Goal: Information Seeking & Learning: Learn about a topic

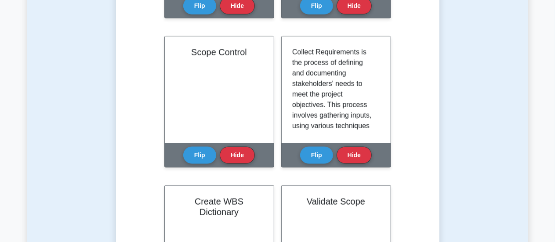
scroll to position [194, 0]
click at [502, 151] on div "Test Flashcards Learn Scope Management (PMP) with Interactive Flashcards Master…" at bounding box center [277, 50] width 501 height 940
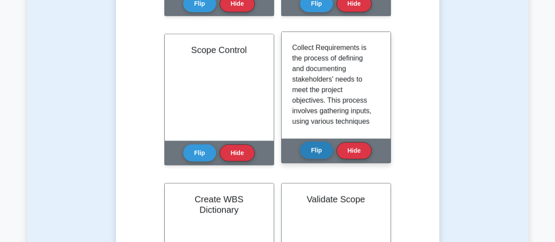
click at [327, 145] on button "Flip" at bounding box center [316, 150] width 33 height 17
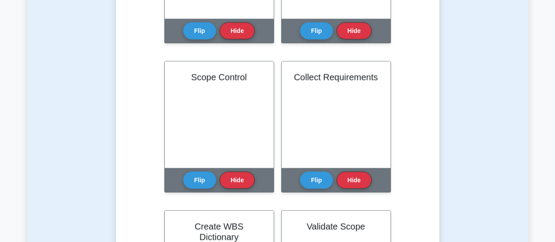
scroll to position [467, 0]
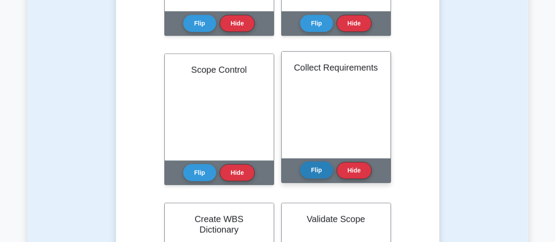
click at [316, 175] on button "Flip" at bounding box center [316, 170] width 33 height 17
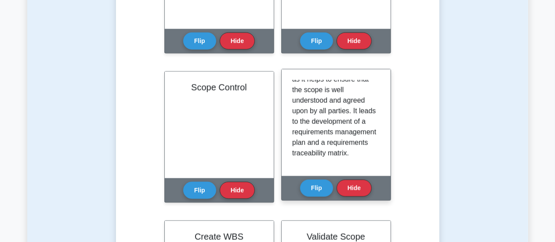
scroll to position [226, 0]
click at [378, 150] on div "Collect Requirements is the process of defining and documenting stakeholders' n…" at bounding box center [336, 123] width 88 height 86
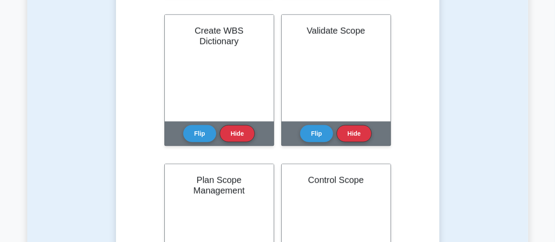
scroll to position [598, 0]
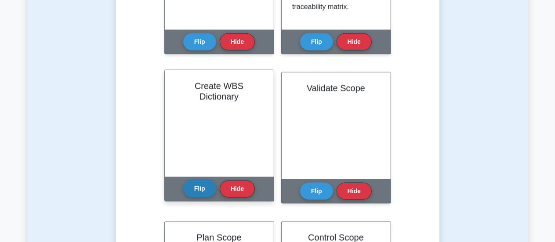
click at [200, 189] on button "Flip" at bounding box center [199, 188] width 33 height 17
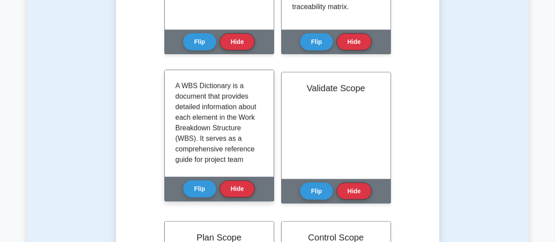
drag, startPoint x: 259, startPoint y: 93, endPoint x: 260, endPoint y: 100, distance: 7.0
click at [260, 100] on div "A WBS Dictionary is a document that provides detailed information about each el…" at bounding box center [219, 124] width 88 height 86
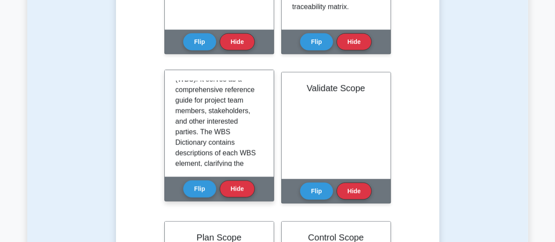
scroll to position [60, 0]
drag, startPoint x: 265, startPoint y: 111, endPoint x: 262, endPoint y: 115, distance: 5.0
click at [262, 115] on div "A WBS Dictionary is a document that provides detailed information about each el…" at bounding box center [219, 123] width 109 height 107
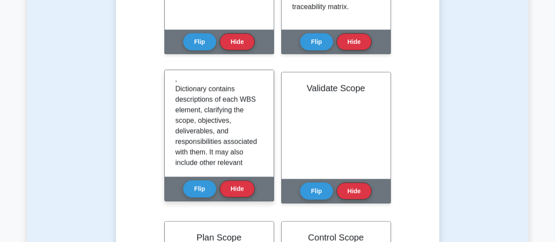
scroll to position [123, 0]
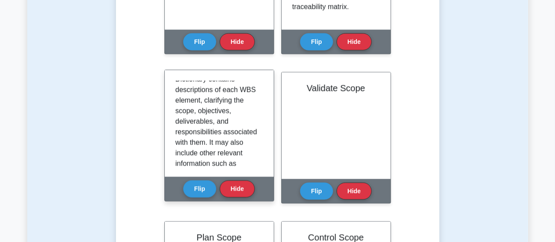
click at [262, 119] on div "A WBS Dictionary is a document that provides detailed information about each el…" at bounding box center [219, 123] width 109 height 107
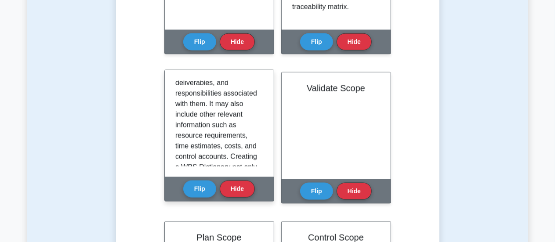
scroll to position [165, 0]
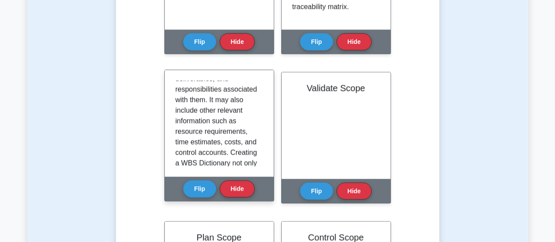
drag, startPoint x: 257, startPoint y: 135, endPoint x: 266, endPoint y: 132, distance: 9.5
click at [266, 132] on div "A WBS Dictionary is a document that provides detailed information about each el…" at bounding box center [219, 123] width 109 height 107
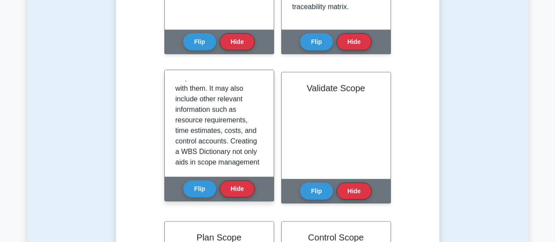
scroll to position [178, 0]
drag, startPoint x: 259, startPoint y: 138, endPoint x: 261, endPoint y: 142, distance: 4.9
click at [261, 142] on div "A WBS Dictionary is a document that provides detailed information about each el…" at bounding box center [219, 124] width 88 height 86
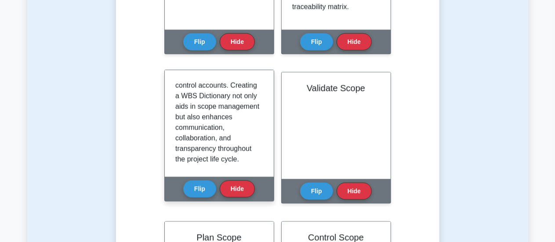
scroll to position [237, 0]
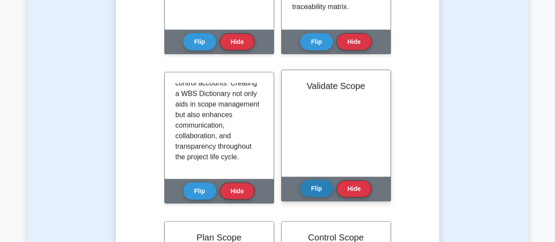
click at [316, 195] on button "Flip" at bounding box center [316, 188] width 33 height 17
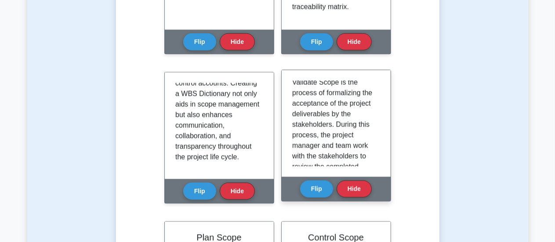
scroll to position [0, 0]
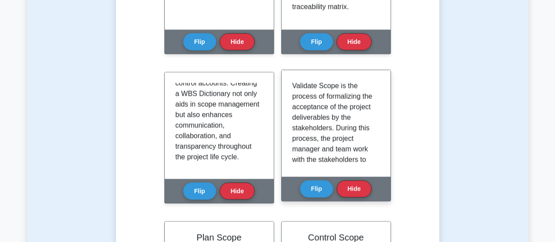
drag, startPoint x: 376, startPoint y: 91, endPoint x: 383, endPoint y: 84, distance: 9.6
click at [383, 84] on div "Validate Scope is the process of formalizing the acceptance of the project deli…" at bounding box center [336, 123] width 109 height 107
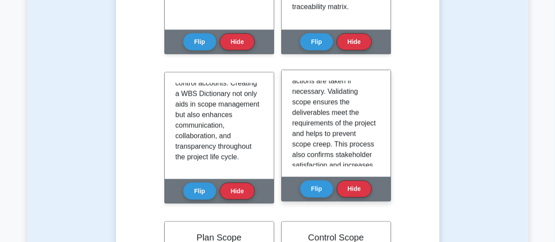
scroll to position [167, 0]
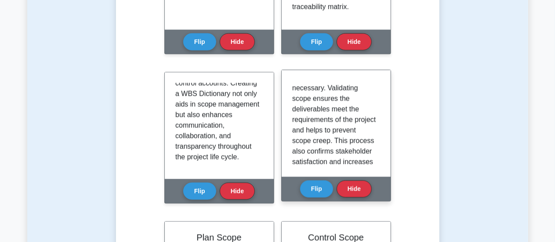
drag, startPoint x: 376, startPoint y: 139, endPoint x: 378, endPoint y: 144, distance: 4.7
click at [378, 144] on div "Validate Scope is the process of formalizing the acceptance of the project deli…" at bounding box center [336, 124] width 88 height 86
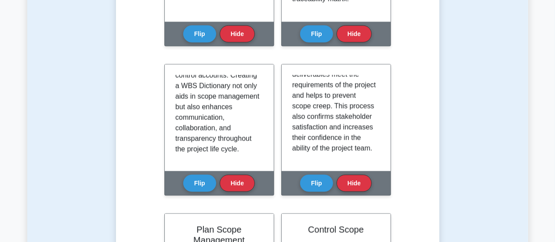
scroll to position [616, 0]
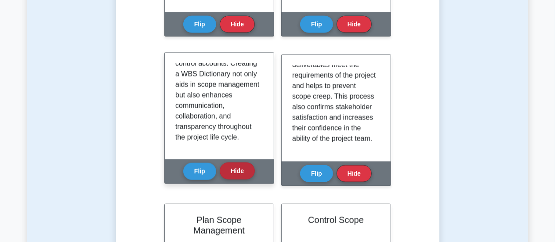
click at [241, 173] on button "Hide" at bounding box center [237, 171] width 35 height 17
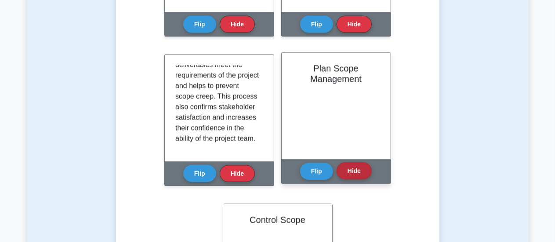
click at [362, 176] on button "Hide" at bounding box center [354, 171] width 35 height 17
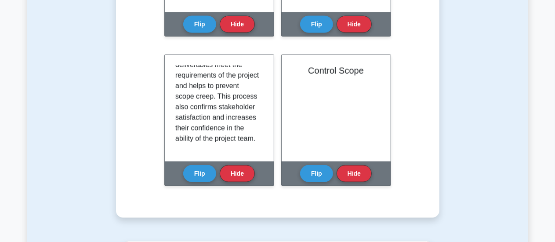
click at [362, 176] on button "Hide" at bounding box center [354, 173] width 35 height 17
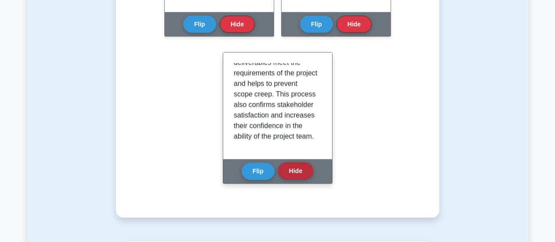
click at [295, 174] on button "Hide" at bounding box center [295, 171] width 35 height 17
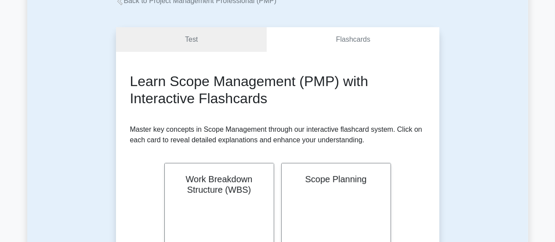
scroll to position [0, 0]
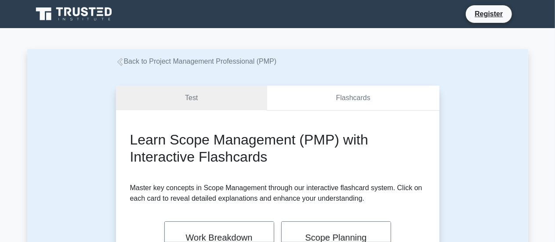
click at [346, 100] on link "Flashcards" at bounding box center [353, 98] width 172 height 25
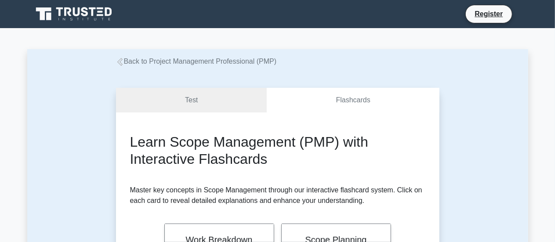
click at [217, 101] on link "Test" at bounding box center [191, 100] width 151 height 25
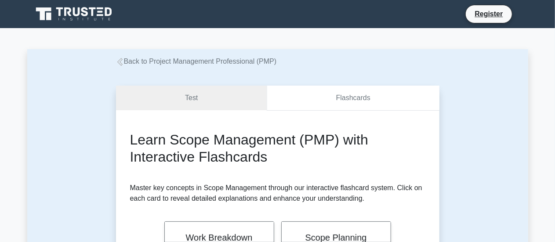
click at [305, 109] on link "Flashcards" at bounding box center [353, 98] width 172 height 25
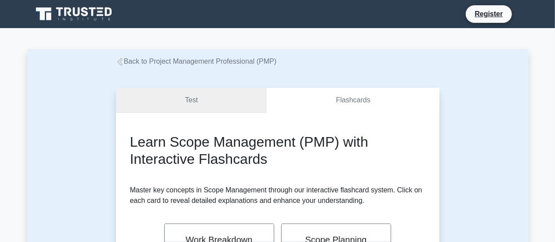
click at [198, 97] on link "Test" at bounding box center [191, 100] width 151 height 25
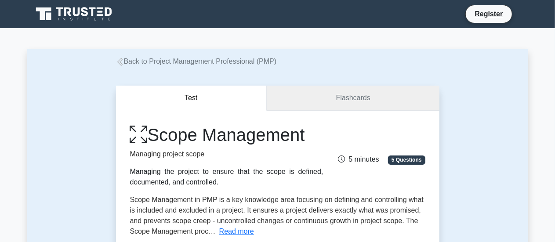
click at [303, 95] on link "Flashcards" at bounding box center [353, 98] width 172 height 25
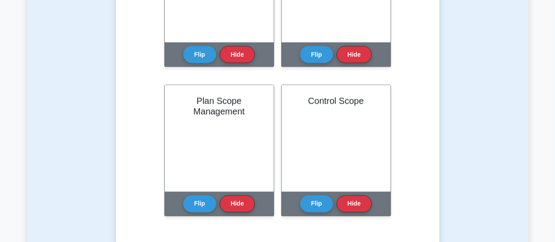
scroll to position [752, 0]
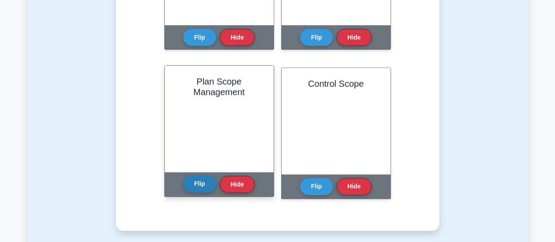
click at [203, 187] on button "Flip" at bounding box center [199, 184] width 33 height 17
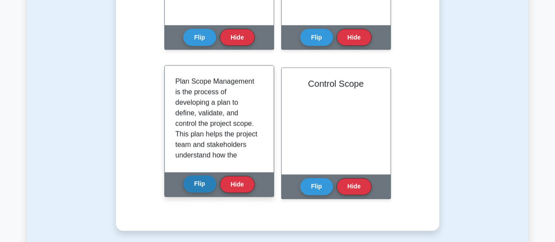
click at [203, 187] on button "Flip" at bounding box center [199, 184] width 33 height 17
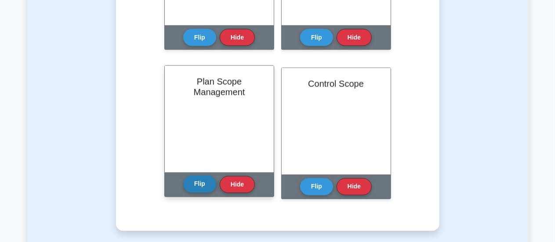
click at [203, 187] on button "Flip" at bounding box center [199, 184] width 33 height 17
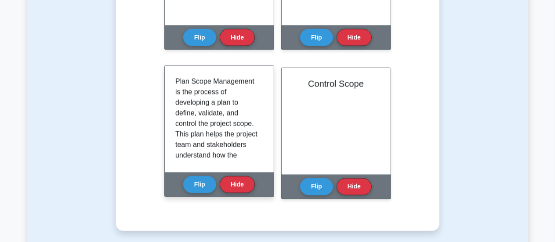
drag, startPoint x: 259, startPoint y: 89, endPoint x: 253, endPoint y: 89, distance: 6.6
click at [253, 89] on div "Plan Scope Management is the process of developing a plan to define, validate, …" at bounding box center [219, 120] width 88 height 86
click at [255, 86] on div "Plan Scope Management is the process of developing a plan to define, validate, …" at bounding box center [219, 120] width 88 height 86
click at [263, 88] on div "Plan Scope Management is the process of developing a plan to define, validate, …" at bounding box center [219, 119] width 109 height 107
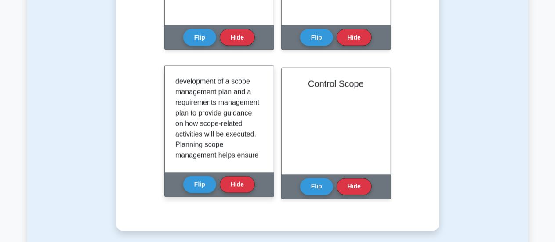
scroll to position [135, 0]
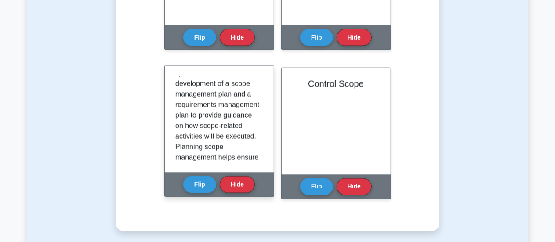
drag, startPoint x: 259, startPoint y: 125, endPoint x: 263, endPoint y: 124, distance: 4.6
click at [263, 124] on div "Plan Scope Management is the process of developing a plan to define, validate, …" at bounding box center [219, 120] width 88 height 86
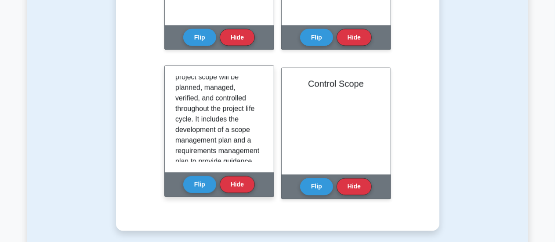
scroll to position [94, 0]
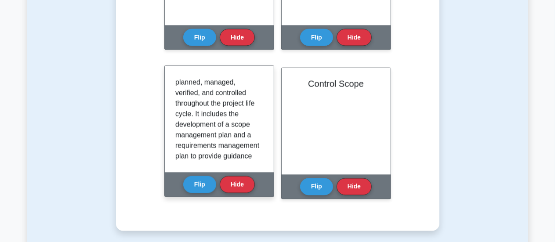
click at [260, 114] on div "Plan Scope Management is the process of developing a plan to define, validate, …" at bounding box center [219, 120] width 88 height 86
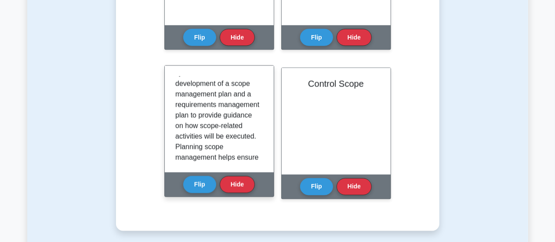
scroll to position [136, 0]
click at [263, 122] on div "Plan Scope Management is the process of developing a plan to define, validate, …" at bounding box center [219, 119] width 109 height 107
click at [262, 118] on div "Plan Scope Management is the process of developing a plan to define, validate, …" at bounding box center [219, 119] width 109 height 107
click at [246, 121] on p "Plan Scope Management is the process of developing a plan to define, validate, …" at bounding box center [217, 99] width 84 height 317
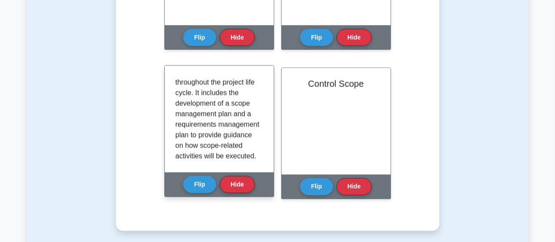
scroll to position [112, 0]
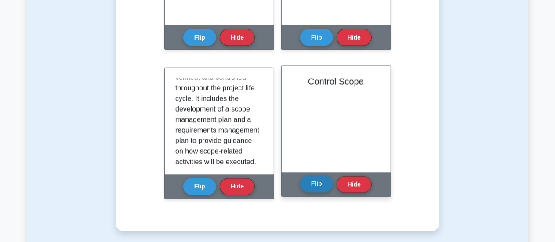
click at [320, 189] on button "Flip" at bounding box center [316, 184] width 33 height 17
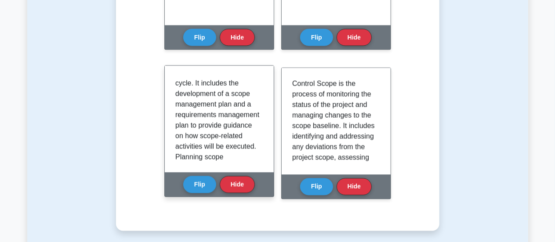
scroll to position [120, 0]
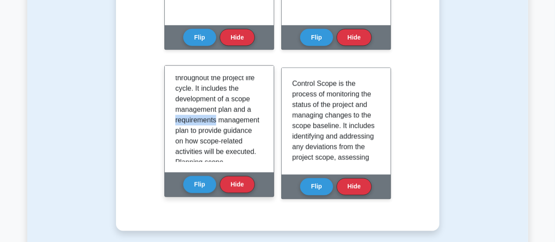
drag, startPoint x: 259, startPoint y: 112, endPoint x: 259, endPoint y: 119, distance: 7.0
click at [259, 119] on div "Plan Scope Management is the process of developing a plan to define, validate, …" at bounding box center [219, 120] width 88 height 86
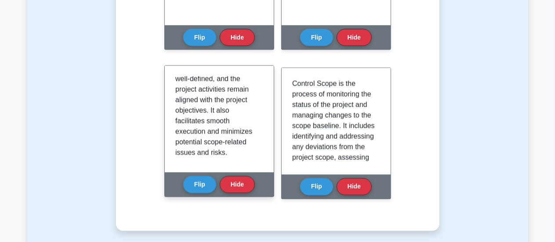
scroll to position [237, 0]
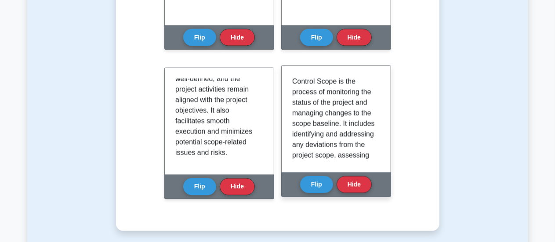
click at [377, 88] on div "Control Scope is the process of monitoring the status of the project and managi…" at bounding box center [336, 120] width 88 height 86
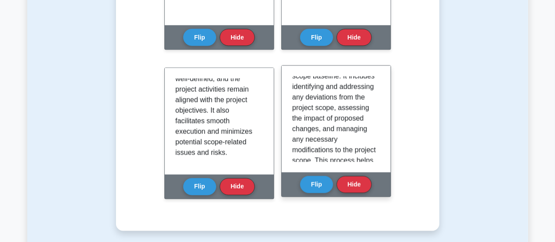
scroll to position [44, 0]
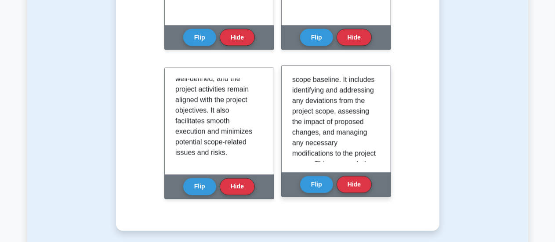
click at [374, 101] on div "Control Scope is the process of monitoring the status of the project and managi…" at bounding box center [336, 120] width 88 height 86
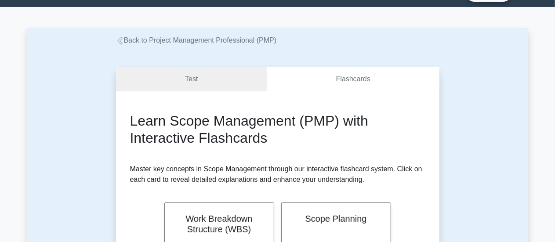
scroll to position [21, 0]
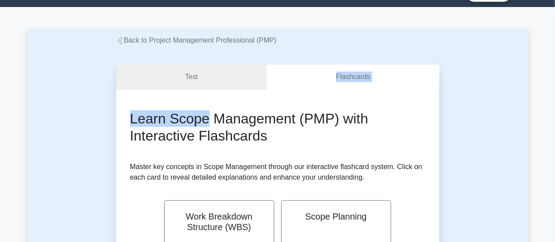
drag, startPoint x: 208, startPoint y: 92, endPoint x: 208, endPoint y: 80, distance: 11.4
click at [208, 80] on link "Test" at bounding box center [191, 77] width 151 height 25
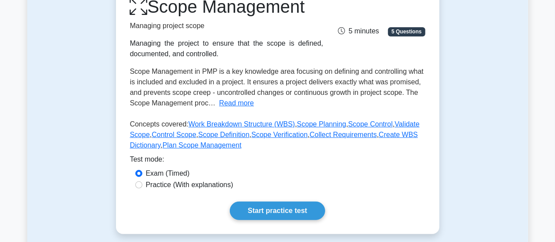
scroll to position [138, 0]
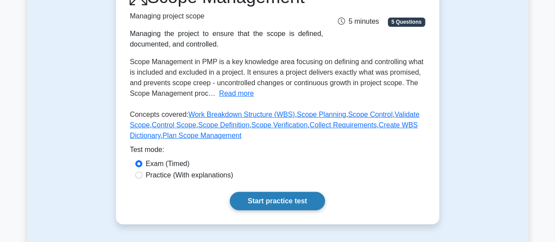
click at [279, 207] on link "Start practice test" at bounding box center [277, 201] width 95 height 18
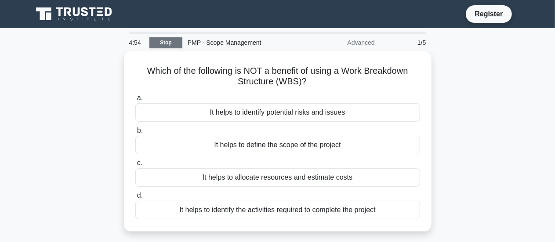
click at [168, 42] on link "Stop" at bounding box center [166, 42] width 33 height 11
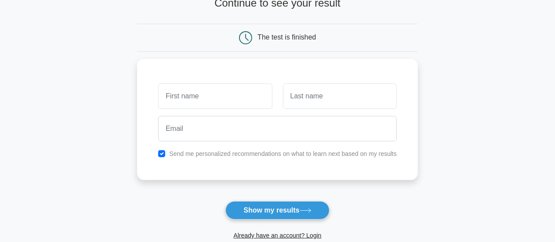
scroll to position [77, 0]
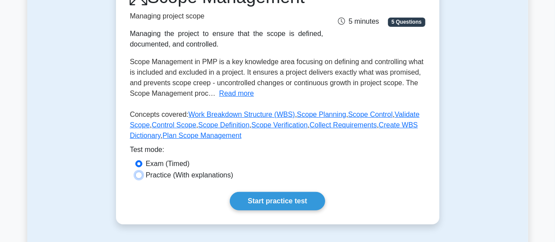
click at [138, 177] on input "Practice (With explanations)" at bounding box center [138, 175] width 7 height 7
radio input "true"
click at [137, 165] on input "Exam (Timed)" at bounding box center [138, 163] width 7 height 7
radio input "true"
click at [139, 178] on input "Practice (With explanations)" at bounding box center [138, 175] width 7 height 7
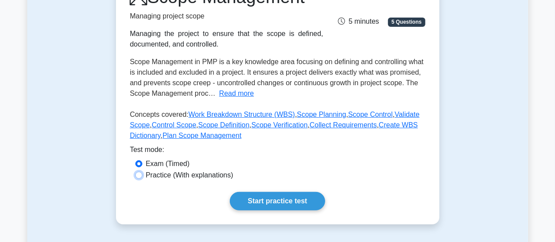
radio input "true"
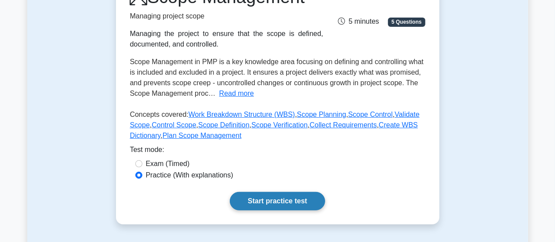
click at [264, 201] on link "Start practice test" at bounding box center [277, 201] width 95 height 18
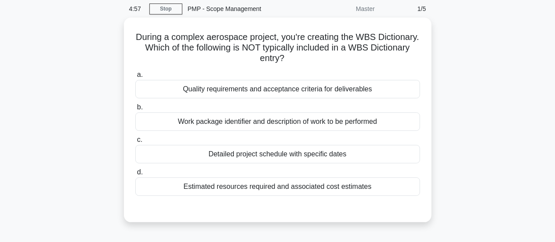
scroll to position [28, 0]
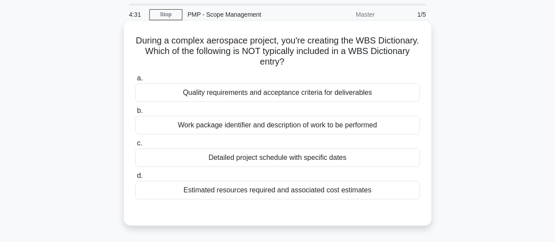
click at [278, 124] on div "Work package identifier and description of work to be performed" at bounding box center [277, 125] width 285 height 18
click at [135, 114] on input "b. Work package identifier and description of work to be performed" at bounding box center [135, 111] width 0 height 6
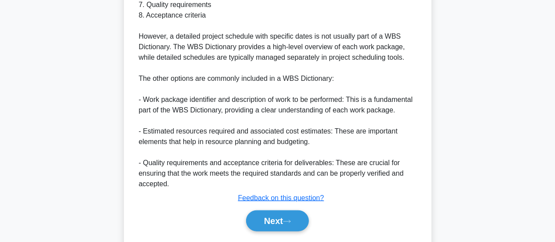
scroll to position [374, 0]
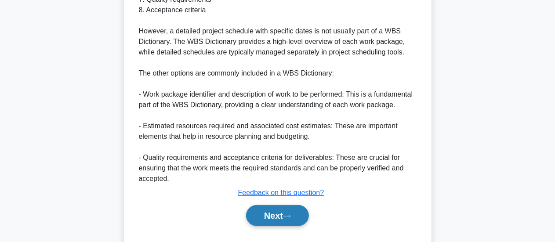
click at [259, 208] on button "Next" at bounding box center [277, 215] width 63 height 21
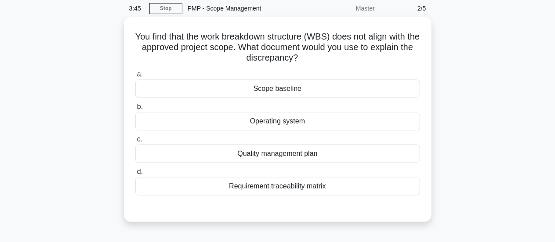
scroll to position [36, 0]
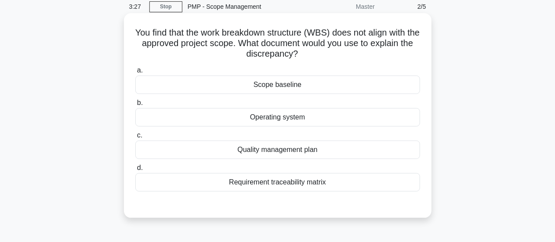
click at [301, 81] on div "Scope baseline" at bounding box center [277, 85] width 285 height 18
click at [135, 73] on input "a. Scope baseline" at bounding box center [135, 71] width 0 height 6
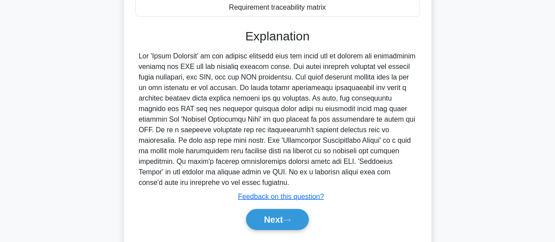
scroll to position [215, 0]
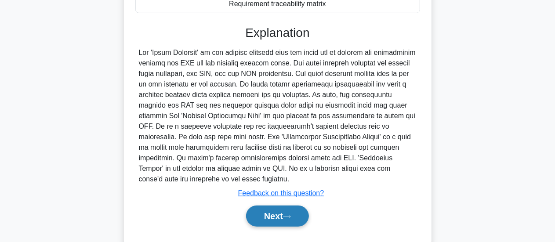
click at [285, 211] on button "Next" at bounding box center [277, 216] width 63 height 21
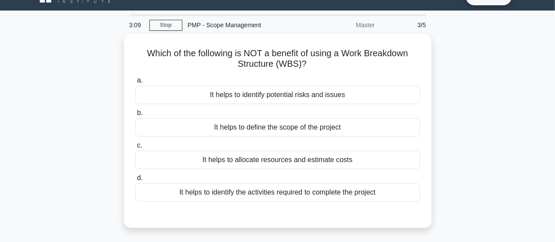
scroll to position [16, 0]
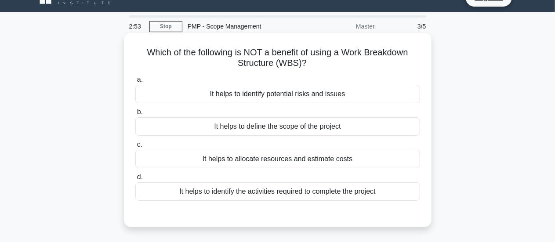
click at [297, 154] on div "It helps to allocate resources and estimate costs" at bounding box center [277, 159] width 285 height 18
click at [135, 148] on input "c. It helps to allocate resources and estimate costs" at bounding box center [135, 145] width 0 height 6
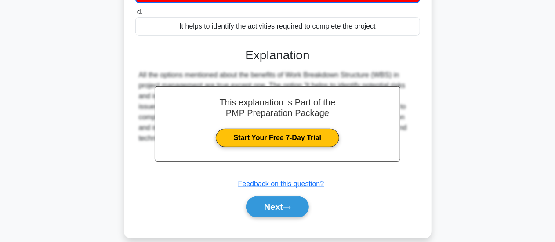
scroll to position [186, 0]
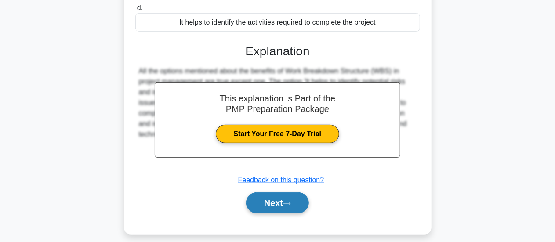
click at [275, 206] on button "Next" at bounding box center [277, 203] width 63 height 21
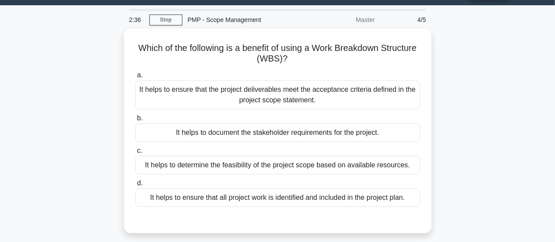
scroll to position [23, 0]
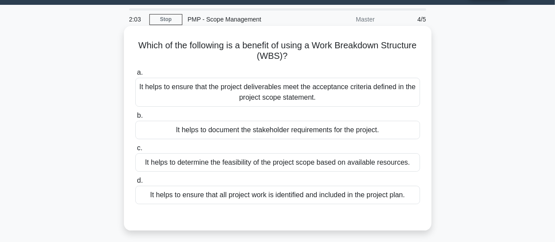
click at [314, 193] on div "It helps to ensure that all project work is identified and included in the proj…" at bounding box center [277, 195] width 285 height 18
click at [135, 184] on input "d. It helps to ensure that all project work is identified and included in the p…" at bounding box center [135, 181] width 0 height 6
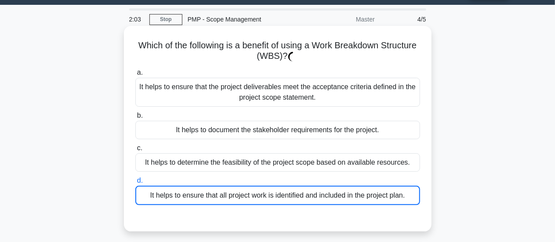
click at [314, 193] on div "It helps to ensure that all project work is identified and included in the proj…" at bounding box center [277, 195] width 285 height 19
click at [135, 184] on input "d. It helps to ensure that all project work is identified and included in the p…" at bounding box center [135, 181] width 0 height 6
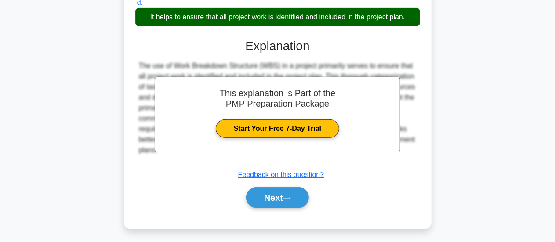
scroll to position [207, 0]
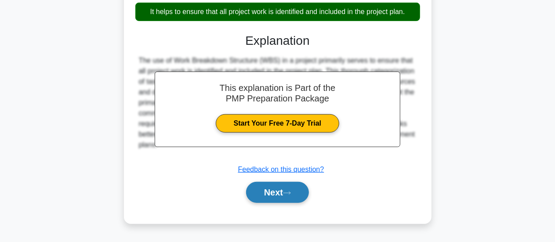
click at [273, 195] on button "Next" at bounding box center [277, 192] width 63 height 21
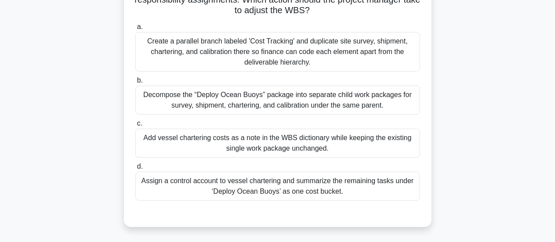
scroll to position [124, 0]
drag, startPoint x: 554, startPoint y: 123, endPoint x: 561, endPoint y: 112, distance: 12.2
click at [555, 112] on html "Register 1:18 Stop" at bounding box center [277, 113] width 555 height 475
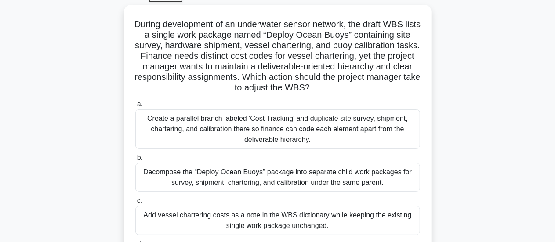
scroll to position [44, 0]
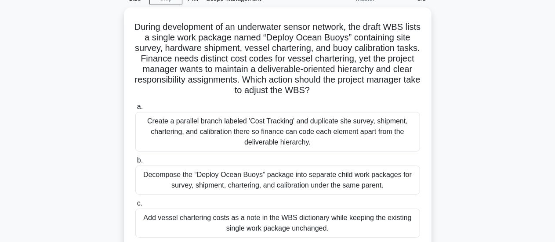
click at [489, 104] on div "During development of an underwater sensor network, the draft WBS lists a singl…" at bounding box center [277, 162] width 501 height 310
drag, startPoint x: 554, startPoint y: 88, endPoint x: 552, endPoint y: 83, distance: 5.9
click at [552, 83] on main "1:14 Stop PMP - Scope Management Master 5/5 During development of an underwater…" at bounding box center [277, 207] width 555 height 447
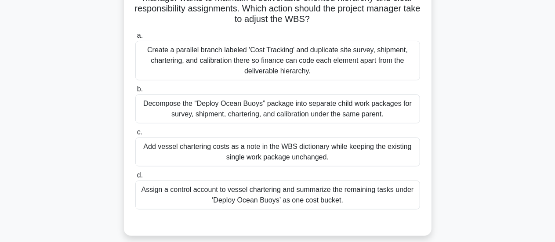
scroll to position [116, 0]
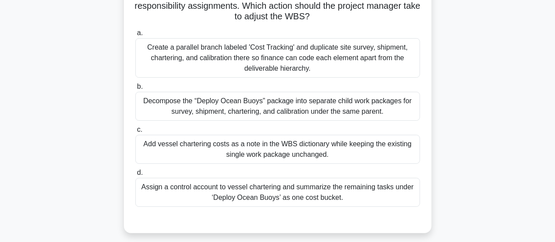
click at [271, 72] on div "Create a parallel branch labeled 'Cost Tracking' and duplicate site survey, shi…" at bounding box center [277, 58] width 285 height 40
click at [135, 36] on input "a. Create a parallel branch labeled 'Cost Tracking' and duplicate site survey, …" at bounding box center [135, 33] width 0 height 6
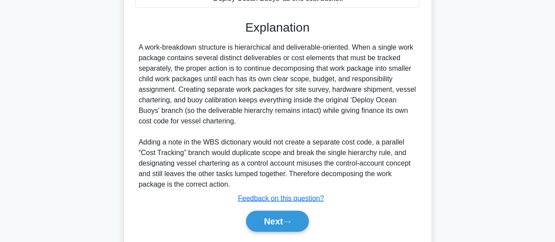
scroll to position [319, 0]
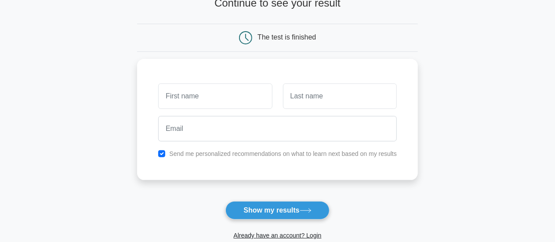
scroll to position [66, 0]
click at [199, 85] on input "text" at bounding box center [215, 94] width 114 height 26
type input "Fatima"
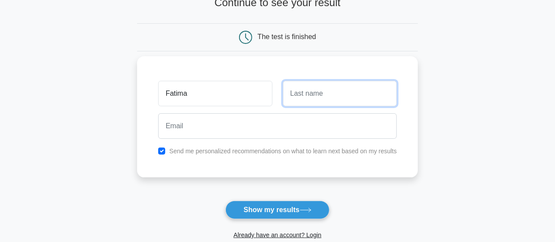
click at [319, 103] on input "text" at bounding box center [340, 94] width 114 height 26
type input "Kabia"
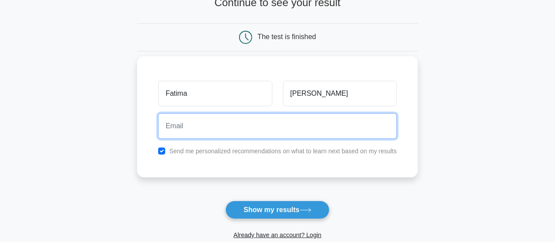
click at [300, 126] on input "email" at bounding box center [277, 126] width 239 height 26
type input "fkabia04@gmail.com"
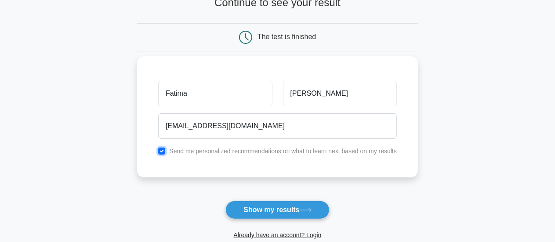
click at [159, 152] on input "checkbox" at bounding box center [161, 151] width 7 height 7
checkbox input "false"
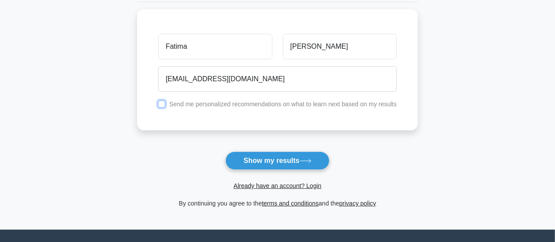
scroll to position [119, 0]
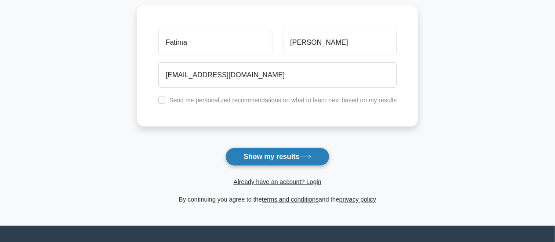
click at [293, 154] on button "Show my results" at bounding box center [278, 157] width 104 height 18
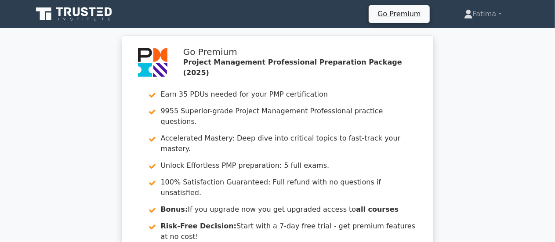
drag, startPoint x: 555, startPoint y: 35, endPoint x: 560, endPoint y: 31, distance: 6.2
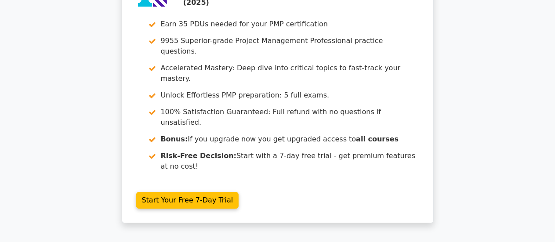
scroll to position [1468, 0]
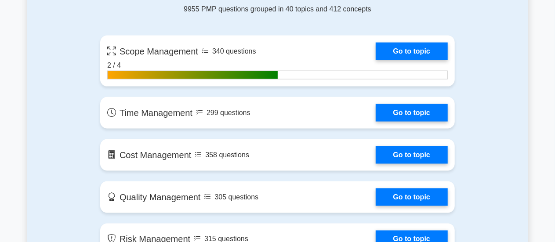
scroll to position [617, 0]
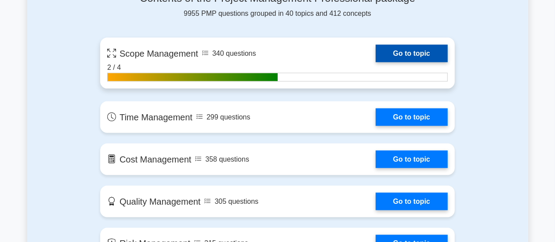
click at [422, 52] on link "Go to topic" at bounding box center [412, 54] width 72 height 18
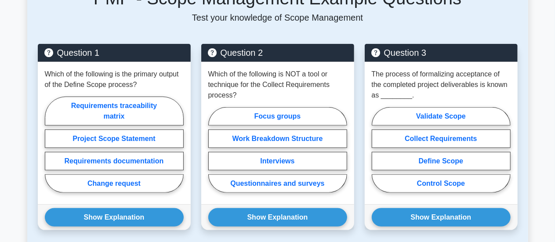
scroll to position [428, 0]
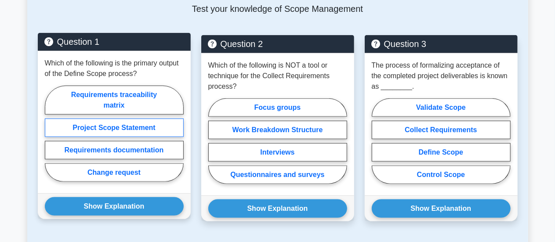
click at [131, 130] on label "Project Scope Statement" at bounding box center [114, 128] width 139 height 18
click at [51, 134] on input "Project Scope Statement" at bounding box center [48, 137] width 6 height 6
radio input "true"
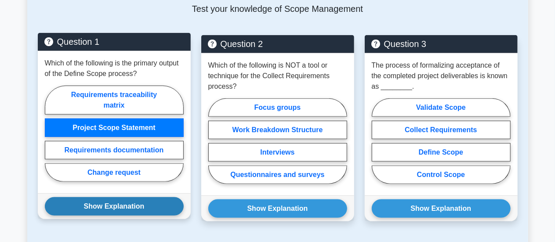
click at [118, 202] on button "Show Explanation" at bounding box center [114, 206] width 139 height 18
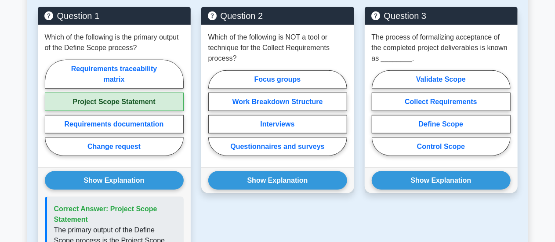
scroll to position [466, 0]
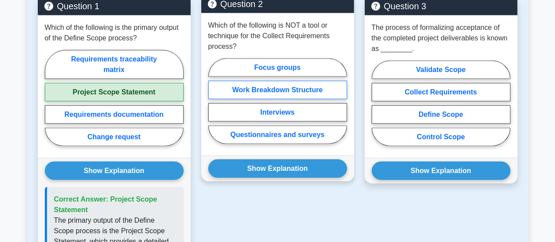
click at [301, 84] on label "Work Breakdown Structure" at bounding box center [277, 90] width 139 height 18
click at [214, 101] on input "Work Breakdown Structure" at bounding box center [211, 104] width 6 height 6
radio input "true"
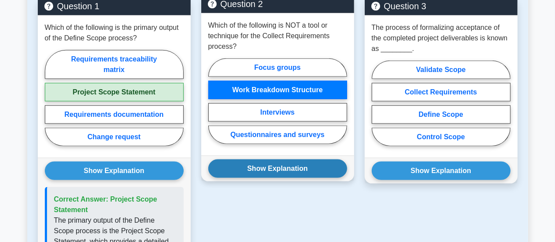
click at [288, 174] on button "Show Explanation" at bounding box center [277, 169] width 139 height 18
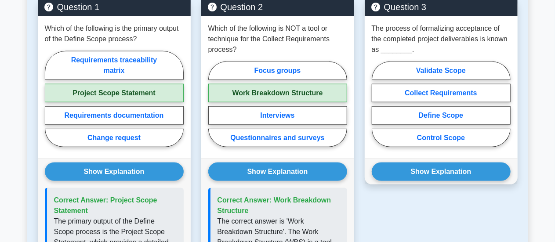
scroll to position [463, 0]
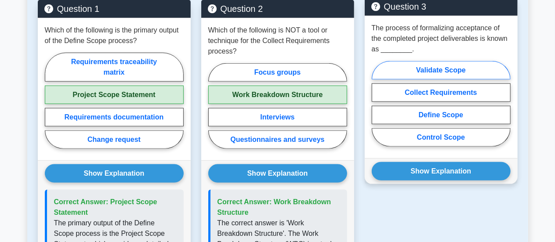
click at [470, 68] on label "Validate Scope" at bounding box center [441, 70] width 139 height 18
click at [378, 104] on input "Validate Scope" at bounding box center [375, 107] width 6 height 6
radio input "true"
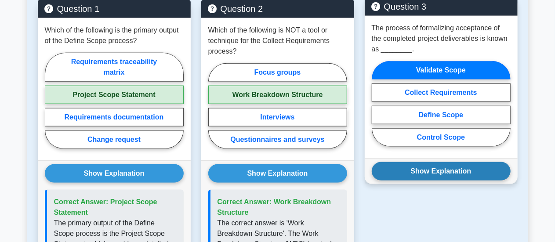
click at [452, 163] on button "Show Explanation" at bounding box center [441, 171] width 139 height 18
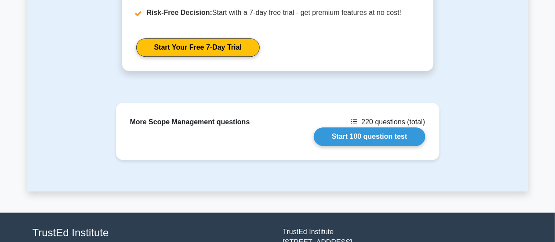
scroll to position [1141, 0]
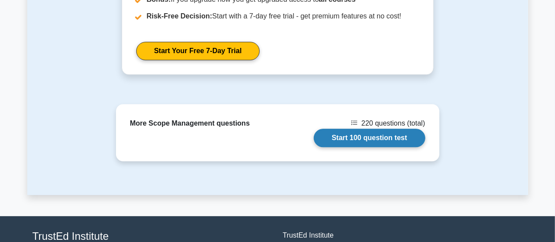
click at [368, 140] on link "Start 100 question test" at bounding box center [370, 138] width 112 height 18
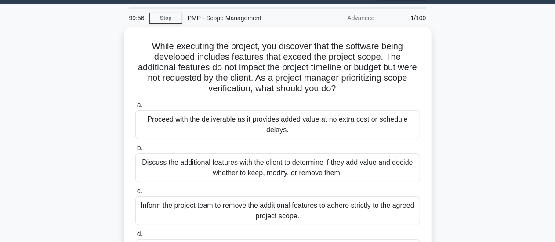
scroll to position [23, 0]
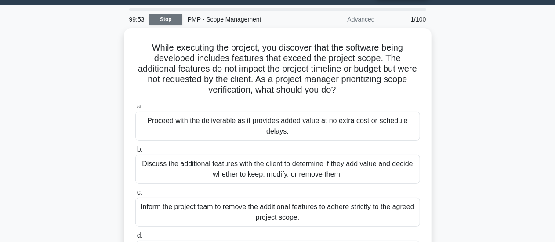
click at [157, 19] on link "Stop" at bounding box center [166, 19] width 33 height 11
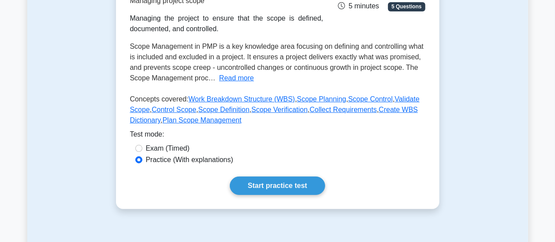
scroll to position [134, 0]
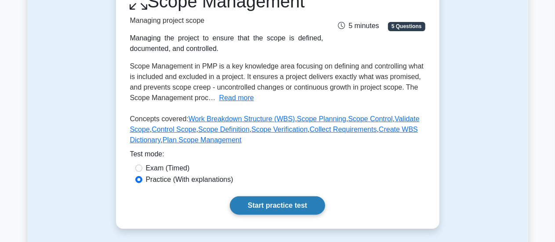
click at [279, 202] on link "Start practice test" at bounding box center [277, 206] width 95 height 18
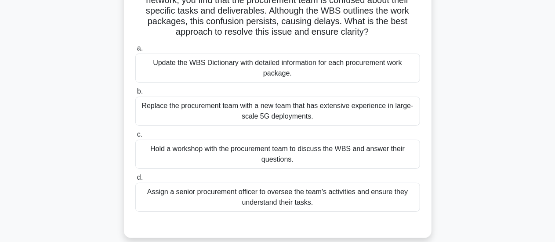
scroll to position [86, 0]
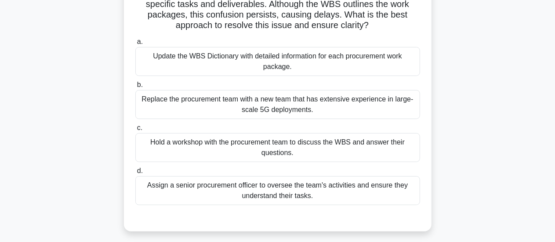
click at [257, 70] on div "Update the WBS Dictionary with detailed information for each procurement work p…" at bounding box center [277, 61] width 285 height 29
click at [135, 45] on input "a. Update the WBS Dictionary with detailed information for each procurement wor…" at bounding box center [135, 42] width 0 height 6
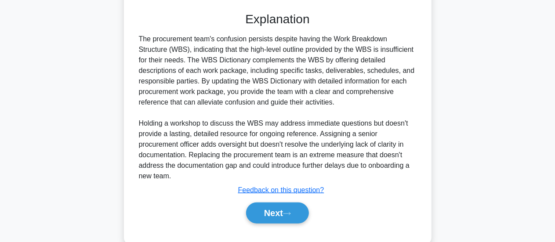
scroll to position [296, 0]
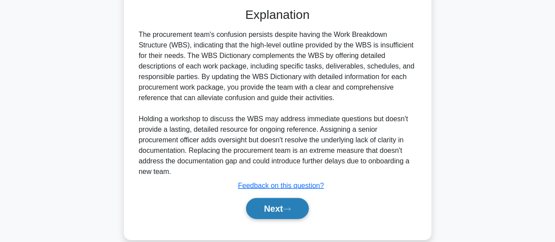
click at [273, 211] on button "Next" at bounding box center [277, 208] width 63 height 21
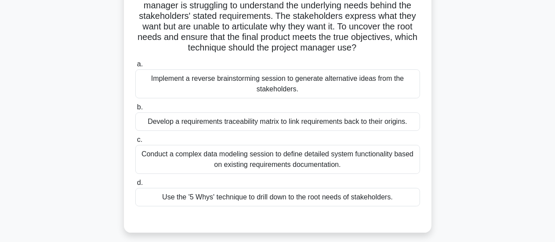
scroll to position [77, 0]
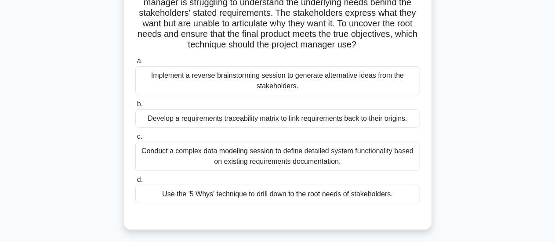
click at [246, 120] on div "Develop a requirements traceability matrix to link requirements back to their o…" at bounding box center [277, 118] width 285 height 18
click at [135, 107] on input "b. Develop a requirements traceability matrix to link requirements back to thei…" at bounding box center [135, 105] width 0 height 6
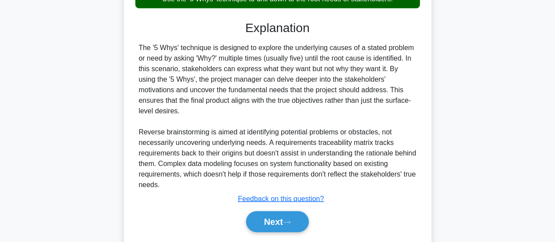
scroll to position [276, 0]
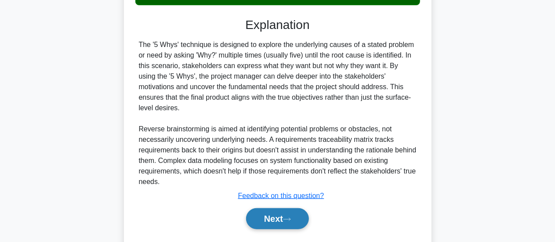
click at [279, 211] on button "Next" at bounding box center [277, 218] width 63 height 21
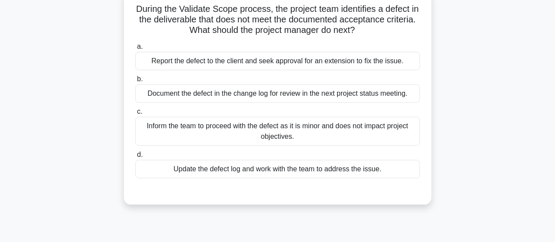
scroll to position [62, 0]
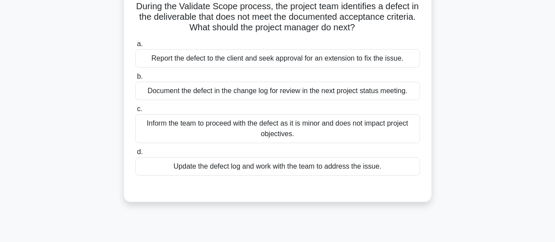
click at [285, 168] on div "Update the defect log and work with the team to address the issue." at bounding box center [277, 166] width 285 height 18
click at [135, 155] on input "d. Update the defect log and work with the team to address the issue." at bounding box center [135, 153] width 0 height 6
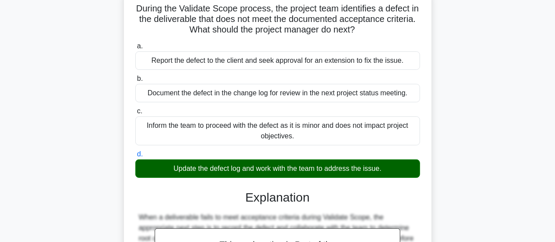
drag, startPoint x: 555, startPoint y: 72, endPoint x: 558, endPoint y: 76, distance: 5.0
click at [555, 76] on html "Go Premium Fatima" at bounding box center [277, 175] width 555 height 475
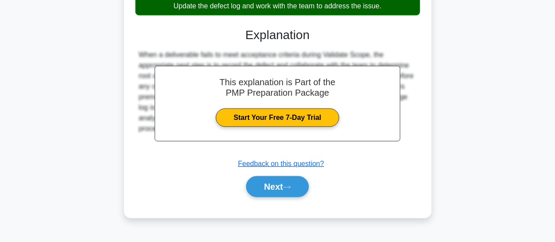
scroll to position [226, 0]
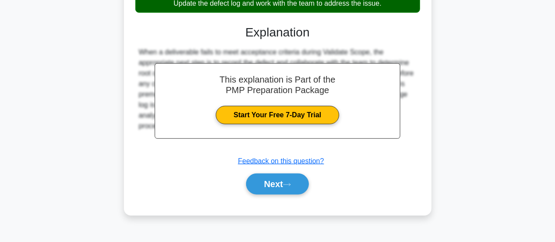
click at [272, 198] on div "a. Report the defect to the client and seek approval for an extension to fix th…" at bounding box center [278, 40] width 287 height 332
click at [272, 191] on button "Next" at bounding box center [277, 184] width 63 height 21
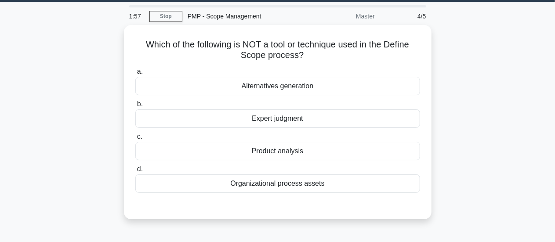
scroll to position [29, 0]
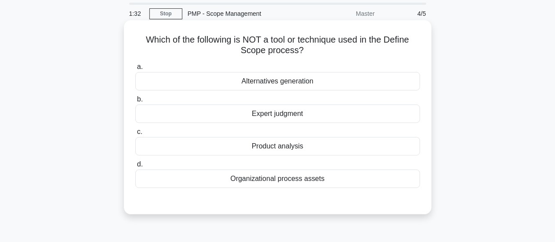
click at [283, 150] on div "Product analysis" at bounding box center [277, 146] width 285 height 18
click at [135, 135] on input "c. Product analysis" at bounding box center [135, 132] width 0 height 6
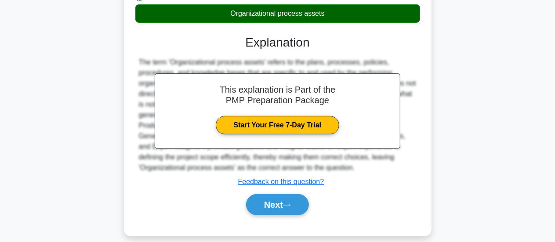
scroll to position [196, 0]
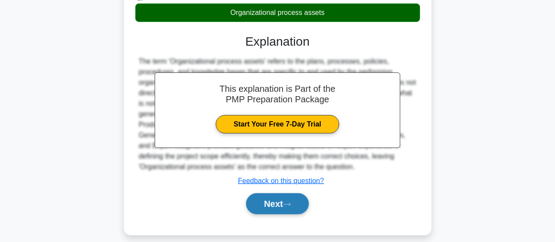
click at [291, 200] on button "Next" at bounding box center [277, 203] width 63 height 21
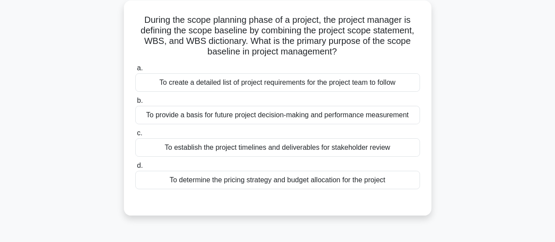
scroll to position [50, 0]
click at [555, 69] on html "Go Premium Fatima" at bounding box center [277, 187] width 555 height 475
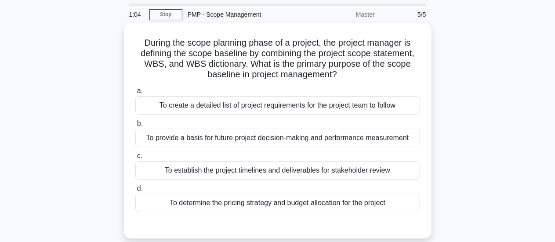
scroll to position [30, 0]
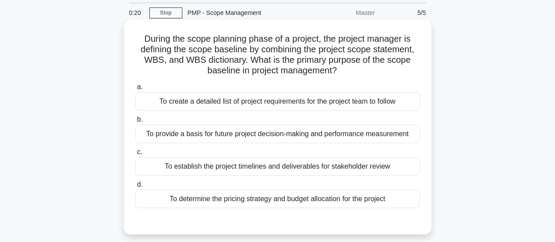
click at [277, 107] on div "To create a detailed list of project requirements for the project team to follow" at bounding box center [277, 101] width 285 height 18
click at [135, 90] on input "a. To create a detailed list of project requirements for the project team to fo…" at bounding box center [135, 87] width 0 height 6
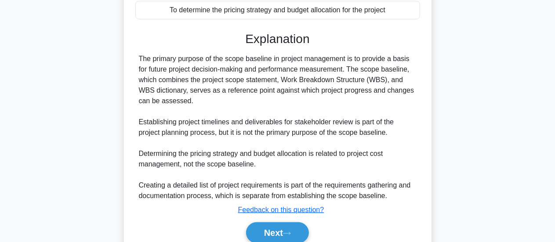
scroll to position [226, 0]
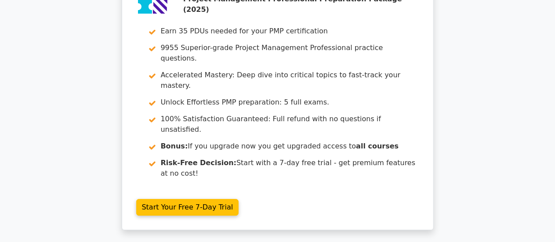
scroll to position [1367, 0]
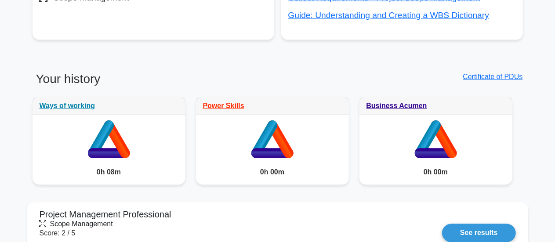
scroll to position [682, 0]
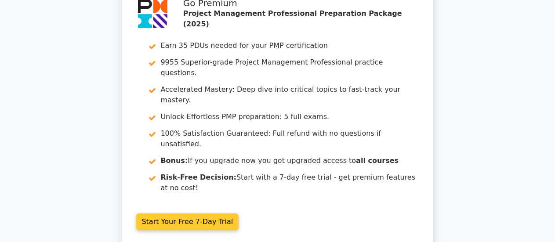
scroll to position [1367, 0]
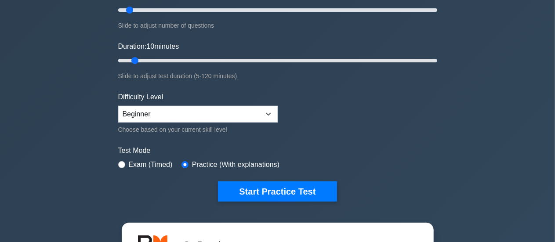
scroll to position [134, 0]
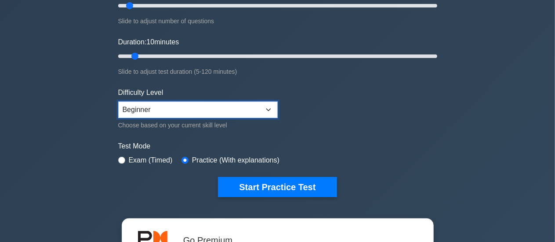
click at [177, 108] on select "Beginner Intermediate Expert" at bounding box center [198, 110] width 160 height 17
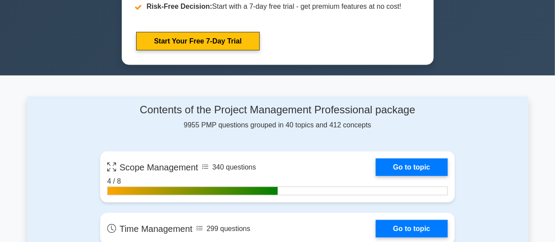
scroll to position [542, 0]
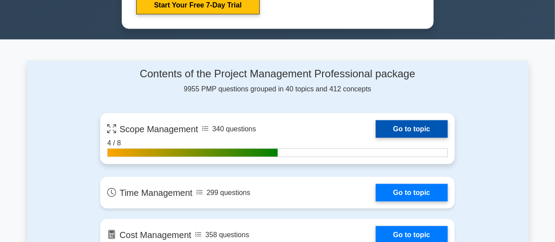
click at [417, 127] on link "Go to topic" at bounding box center [412, 129] width 72 height 18
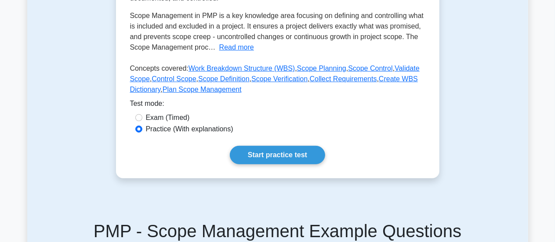
scroll to position [182, 0]
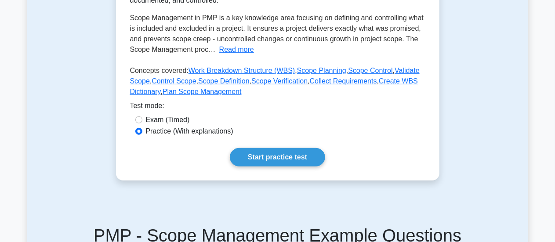
click at [139, 126] on div "Practice (With explanations)" at bounding box center [277, 131] width 285 height 11
click at [139, 123] on input "Exam (Timed)" at bounding box center [138, 120] width 7 height 7
radio input "true"
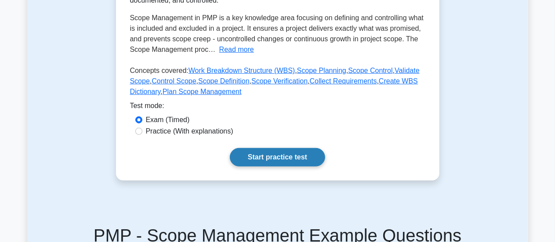
click at [261, 158] on link "Start practice test" at bounding box center [277, 157] width 95 height 18
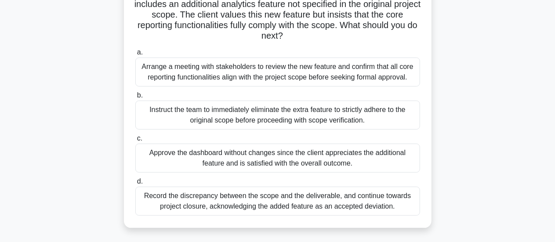
scroll to position [88, 0]
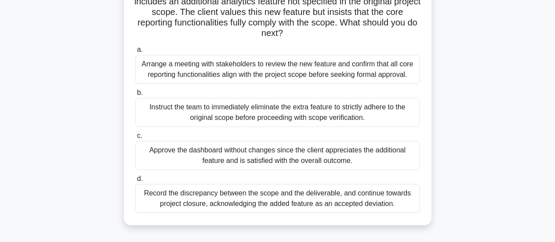
click at [272, 71] on div "Arrange a meeting with stakeholders to review the new feature and confirm that …" at bounding box center [277, 69] width 285 height 29
click at [135, 53] on input "a. Arrange a meeting with stakeholders to review the new feature and confirm th…" at bounding box center [135, 50] width 0 height 6
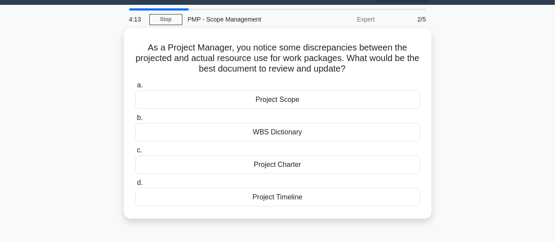
scroll to position [21, 0]
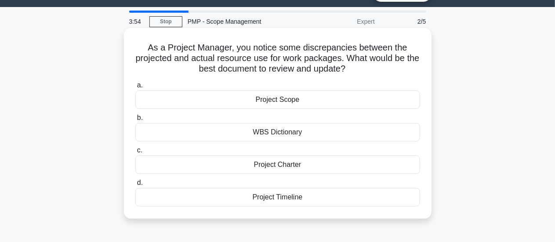
click at [298, 105] on div "Project Scope" at bounding box center [277, 100] width 285 height 18
click at [135, 88] on input "a. Project Scope" at bounding box center [135, 86] width 0 height 6
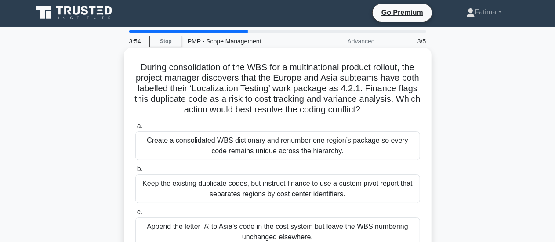
scroll to position [0, 0]
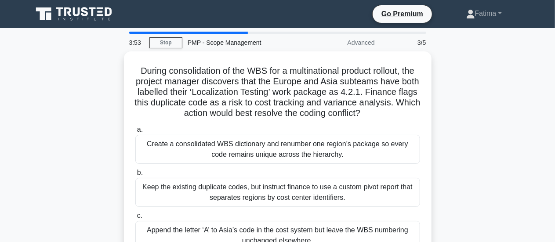
drag, startPoint x: 548, startPoint y: 94, endPoint x: 562, endPoint y: 84, distance: 17.1
click at [555, 84] on html "Go Premium Fatima" at bounding box center [277, 237] width 555 height 475
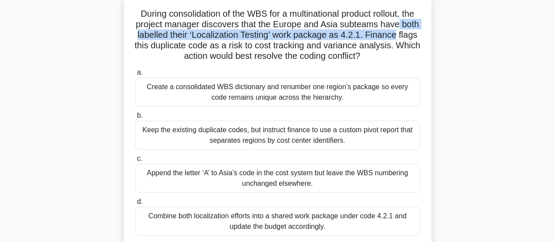
scroll to position [59, 0]
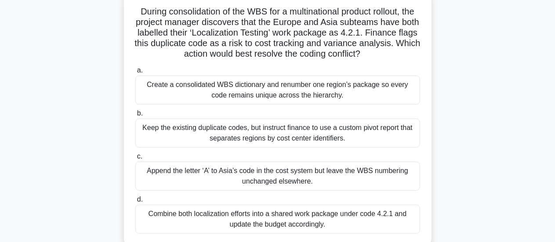
click at [469, 118] on div "During consolidation of the WBS for a multinational product rollout, the projec…" at bounding box center [277, 124] width 501 height 265
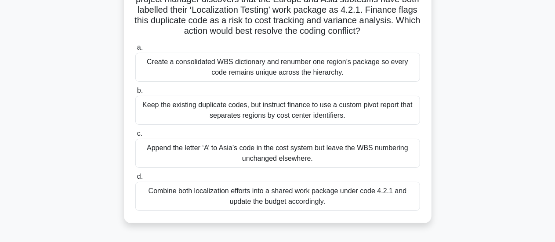
scroll to position [80, 0]
click at [225, 157] on div "Append the letter ‘A’ to Asia’s code in the cost system but leave the WBS numbe…" at bounding box center [277, 153] width 285 height 29
click at [135, 136] on input "c. Append the letter ‘A’ to Asia’s code in the cost system but leave the WBS nu…" at bounding box center [135, 134] width 0 height 6
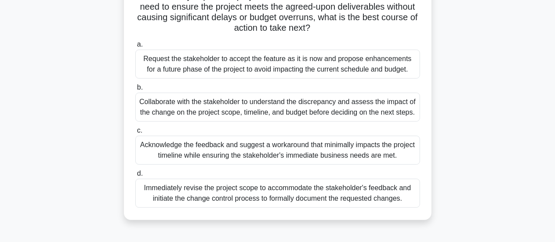
scroll to position [171, 0]
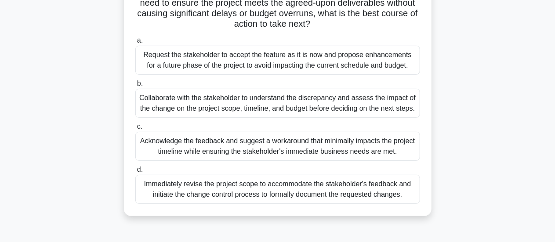
click at [299, 153] on div "Acknowledge the feedback and suggest a workaround that minimally impacts the pr…" at bounding box center [277, 146] width 285 height 29
click at [135, 130] on input "c. Acknowledge the feedback and suggest a workaround that minimally impacts the…" at bounding box center [135, 127] width 0 height 6
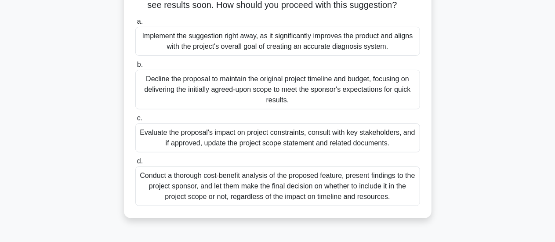
scroll to position [130, 0]
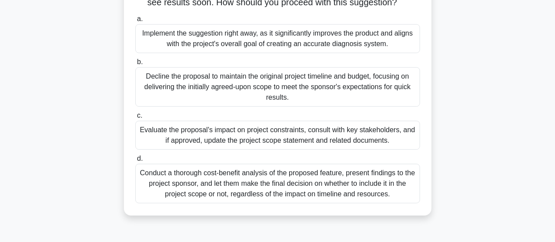
click at [254, 198] on div "Conduct a thorough cost-benefit analysis of the proposed feature, present findi…" at bounding box center [277, 184] width 285 height 40
click at [135, 162] on input "d. Conduct a thorough cost-benefit analysis of the proposed feature, present fi…" at bounding box center [135, 159] width 0 height 6
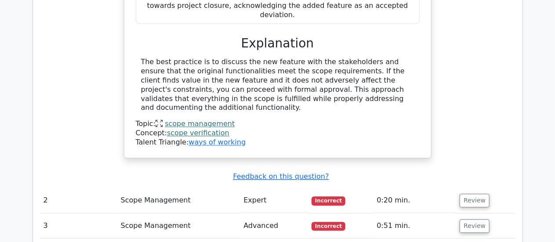
scroll to position [981, 0]
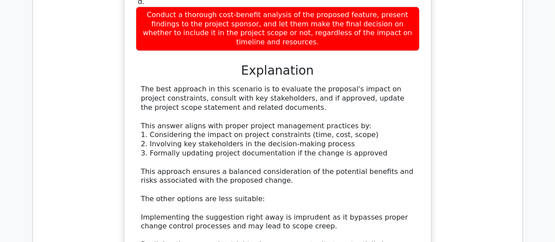
scroll to position [1514, 0]
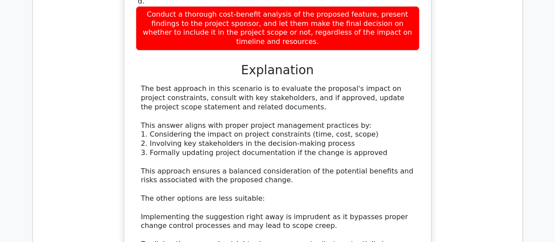
click at [78, 47] on div "You're leading a project to develop a groundbreaking AI-powered medical diagnos…" at bounding box center [278, 76] width 476 height 657
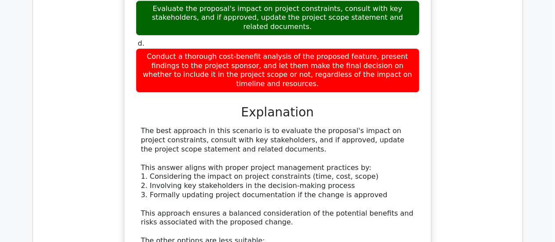
scroll to position [1470, 0]
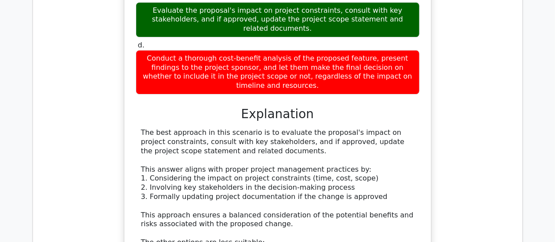
click at [75, 50] on div "You're leading a project to develop a groundbreaking AI-powered medical diagnos…" at bounding box center [278, 120] width 476 height 657
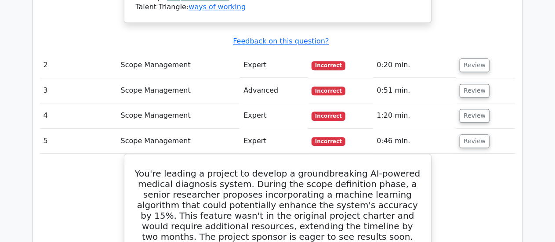
scroll to position [1107, 0]
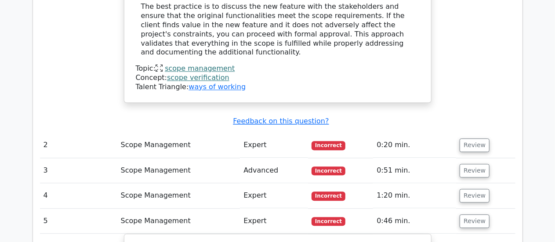
scroll to position [1028, 0]
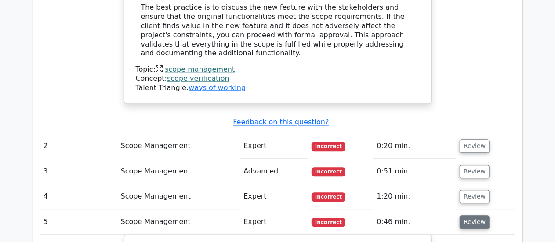
click at [464, 215] on button "Review" at bounding box center [475, 222] width 30 height 14
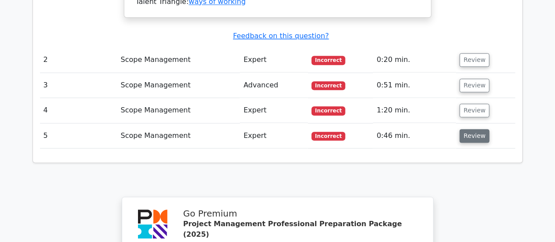
scroll to position [1115, 0]
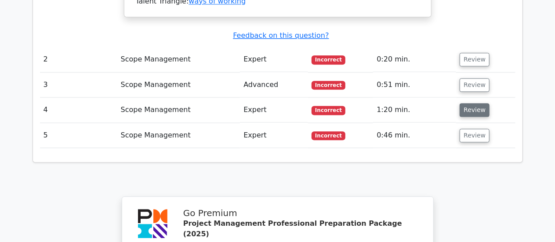
click at [467, 103] on button "Review" at bounding box center [475, 110] width 30 height 14
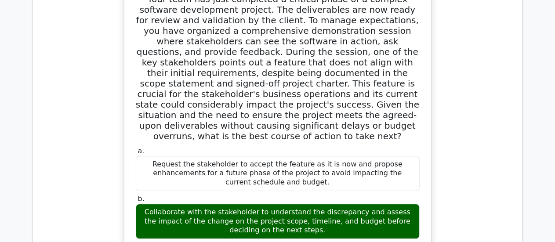
scroll to position [1258, 0]
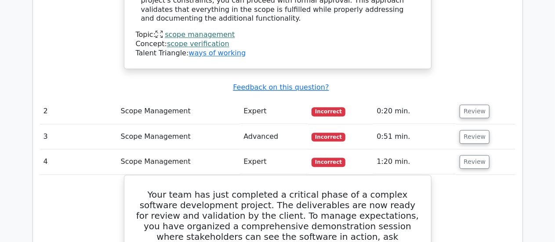
scroll to position [1022, 0]
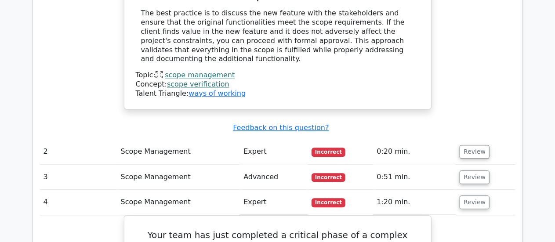
click at [451, 190] on td "1:20 min." at bounding box center [414, 202] width 83 height 25
click at [471, 171] on button "Review" at bounding box center [475, 178] width 30 height 14
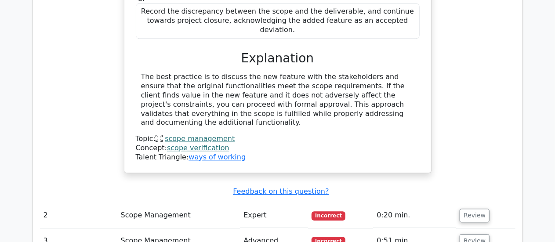
scroll to position [1017, 0]
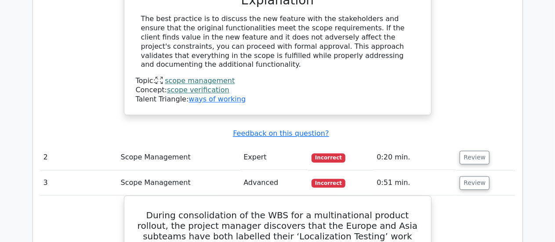
click at [469, 176] on button "Review" at bounding box center [475, 183] width 30 height 14
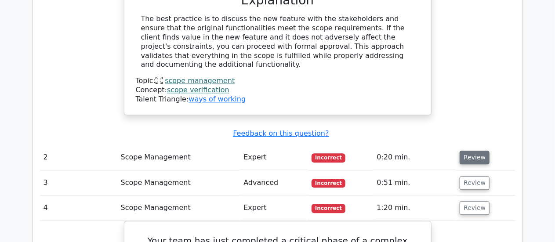
click at [468, 151] on button "Review" at bounding box center [475, 158] width 30 height 14
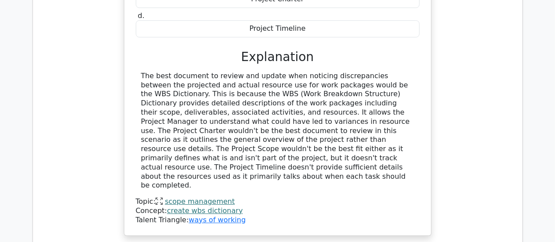
scroll to position [1294, 0]
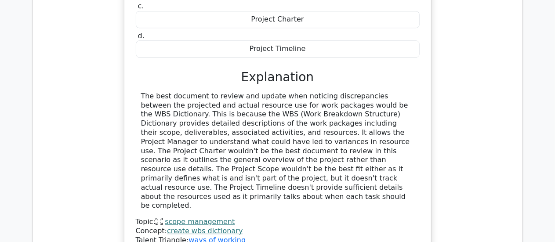
click at [124, 133] on div "As a Project Manager, you notice some discrepancies between the projected and a…" at bounding box center [278, 73] width 308 height 365
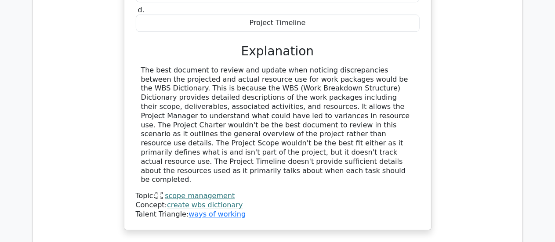
scroll to position [1297, 0]
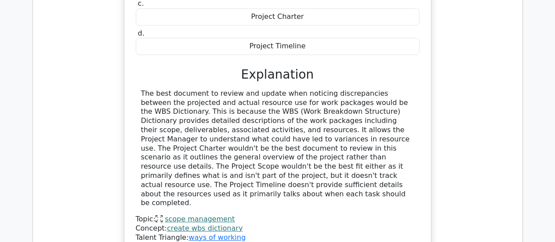
click at [138, 122] on div "The best document to review and update when noticing discrepancies between the …" at bounding box center [278, 148] width 284 height 119
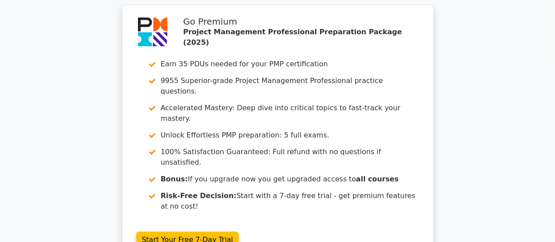
scroll to position [2281, 0]
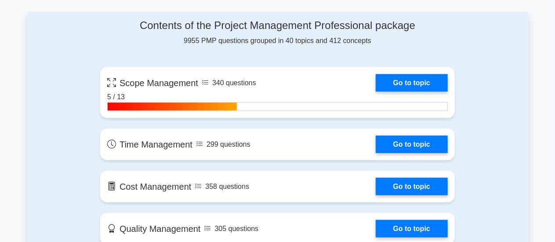
scroll to position [593, 0]
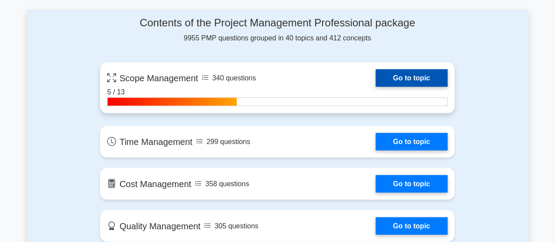
click at [387, 76] on link "Go to topic" at bounding box center [412, 78] width 72 height 18
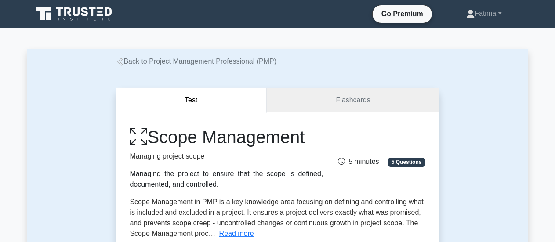
click at [102, 78] on div "Test Flashcards Scope Management Managing project scope Managing the project to…" at bounding box center [277, 226] width 501 height 319
click at [91, 82] on div "Test Flashcards Scope Management Managing project scope Managing the project to…" at bounding box center [277, 226] width 501 height 319
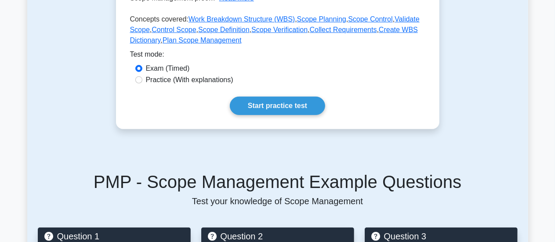
scroll to position [189, 0]
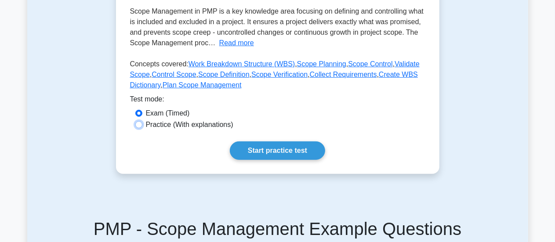
click at [139, 128] on input "Practice (With explanations)" at bounding box center [138, 124] width 7 height 7
radio input "true"
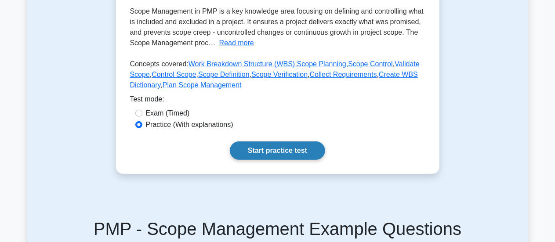
click at [262, 152] on link "Start practice test" at bounding box center [277, 151] width 95 height 18
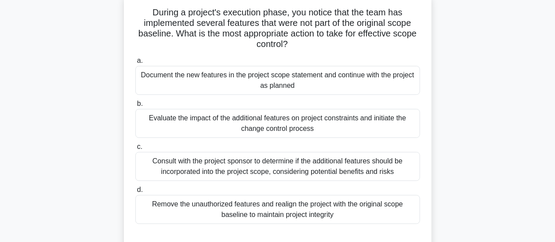
scroll to position [57, 0]
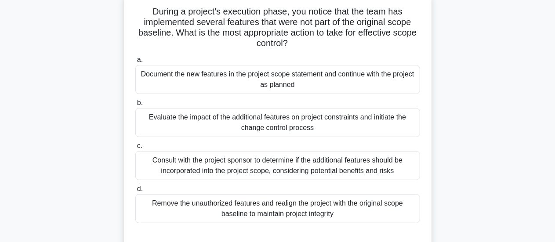
click at [156, 164] on div "Consult with the project sponsor to determine if the additional features should…" at bounding box center [277, 165] width 285 height 29
click at [135, 149] on input "c. Consult with the project sponsor to determine if the additional features sho…" at bounding box center [135, 146] width 0 height 6
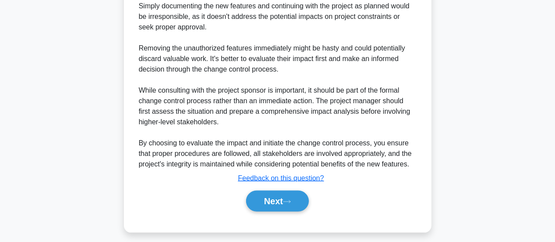
scroll to position [433, 0]
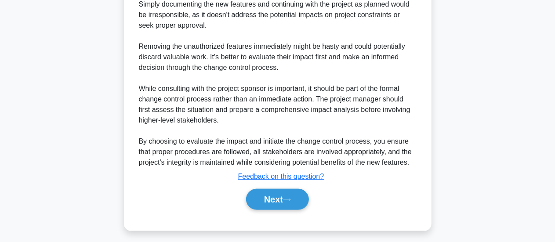
click at [176, 106] on div "The best answer is to evaluate the impact of the additional features on project…" at bounding box center [278, 25] width 278 height 285
click at [262, 198] on button "Next" at bounding box center [277, 199] width 63 height 21
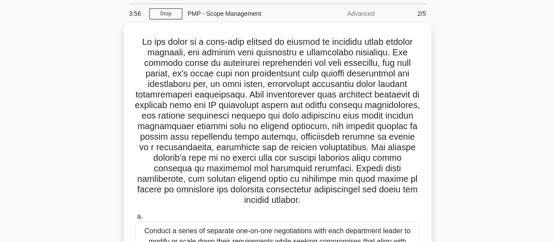
scroll to position [0, 0]
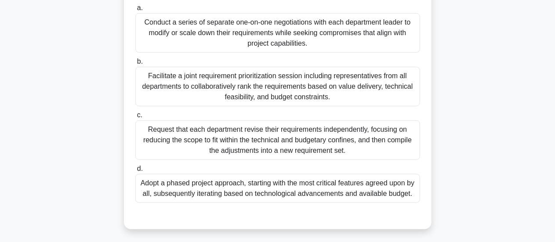
scroll to position [238, 0]
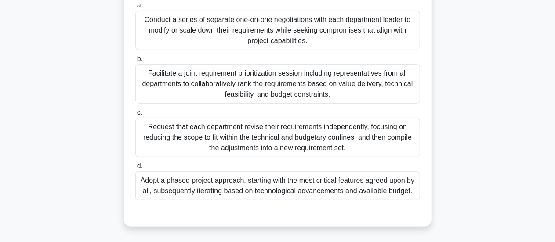
click at [155, 138] on div "Request that each department revise their requirements independently, focusing …" at bounding box center [277, 138] width 285 height 40
click at [135, 116] on input "c. Request that each department revise their requirements independently, focusi…" at bounding box center [135, 113] width 0 height 6
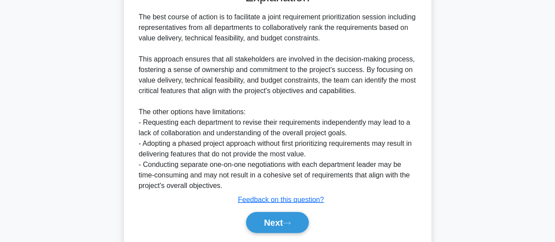
scroll to position [466, 0]
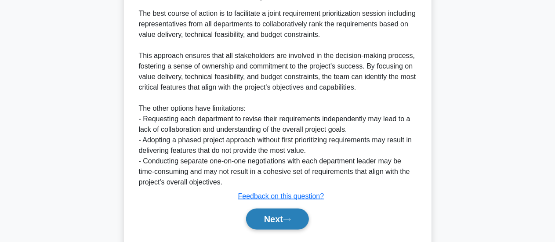
click at [246, 223] on button "Next" at bounding box center [277, 219] width 63 height 21
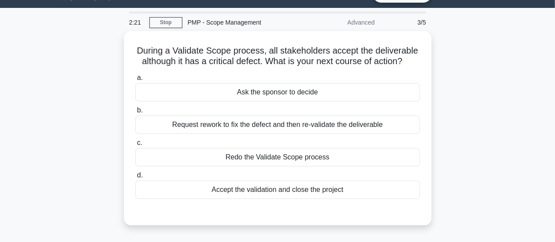
scroll to position [22, 0]
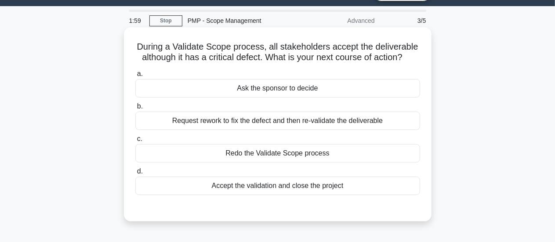
click at [184, 119] on div "Request rework to fix the defect and then re-validate the deliverable" at bounding box center [277, 121] width 285 height 18
click at [135, 109] on input "b. Request rework to fix the defect and then re-validate the deliverable" at bounding box center [135, 107] width 0 height 6
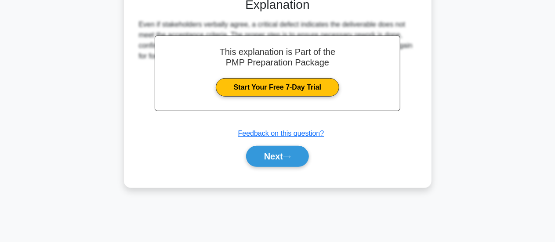
scroll to position [233, 0]
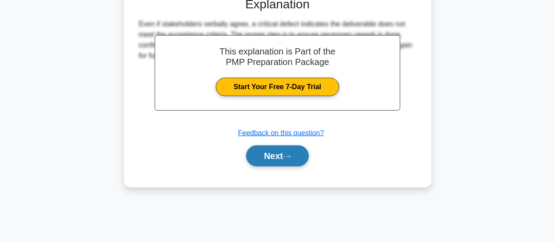
click at [264, 158] on button "Next" at bounding box center [277, 156] width 63 height 21
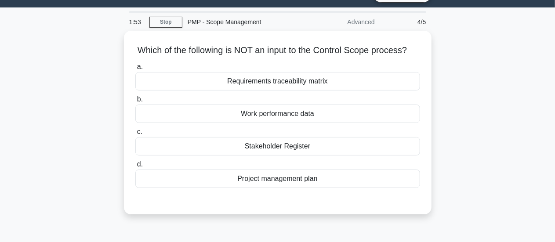
scroll to position [29, 0]
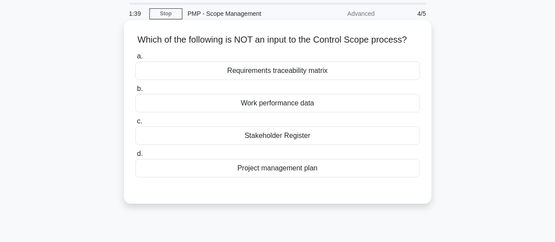
click at [150, 178] on div "Project management plan" at bounding box center [277, 168] width 285 height 18
click at [135, 157] on input "d. Project management plan" at bounding box center [135, 154] width 0 height 6
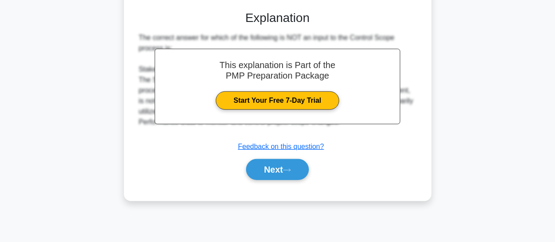
scroll to position [233, 0]
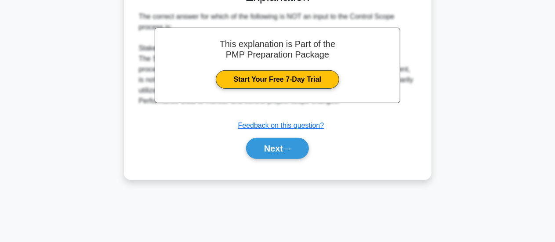
click at [52, 168] on div "Which of the following is NOT an input to the Control Scope process? .spinner_0…" at bounding box center [277, 5] width 501 height 372
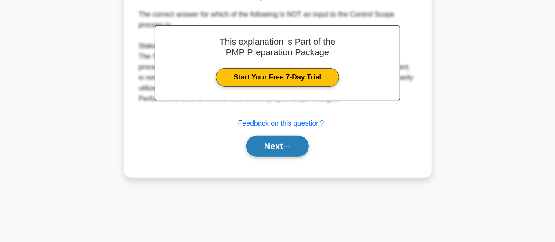
click at [273, 157] on button "Next" at bounding box center [277, 146] width 63 height 21
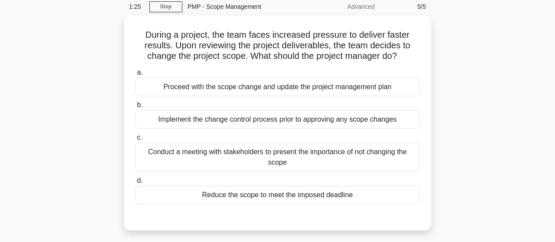
scroll to position [45, 0]
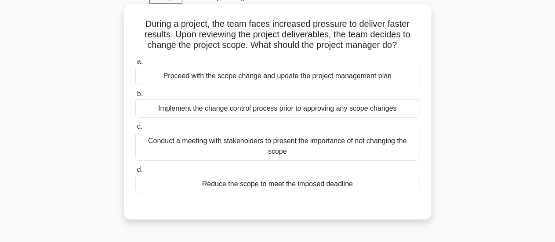
click at [157, 112] on div "Implement the change control process prior to approving any scope changes" at bounding box center [277, 108] width 285 height 18
click at [135, 97] on input "b. Implement the change control process prior to approving any scope changes" at bounding box center [135, 94] width 0 height 6
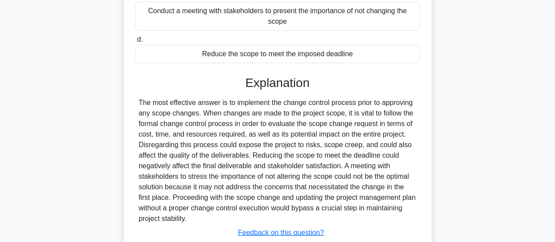
scroll to position [235, 0]
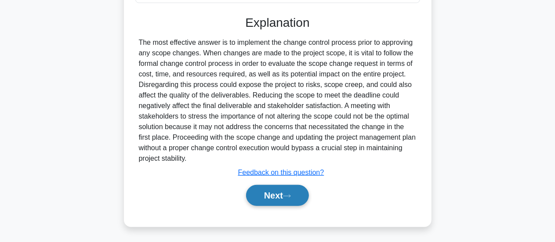
click at [270, 198] on button "Next" at bounding box center [277, 195] width 63 height 21
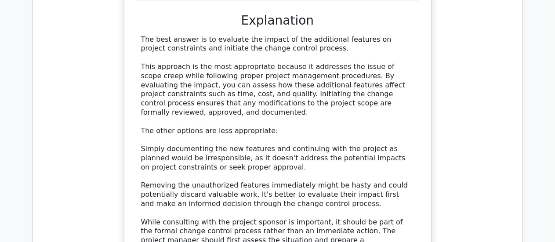
scroll to position [968, 0]
